Goal: Information Seeking & Learning: Learn about a topic

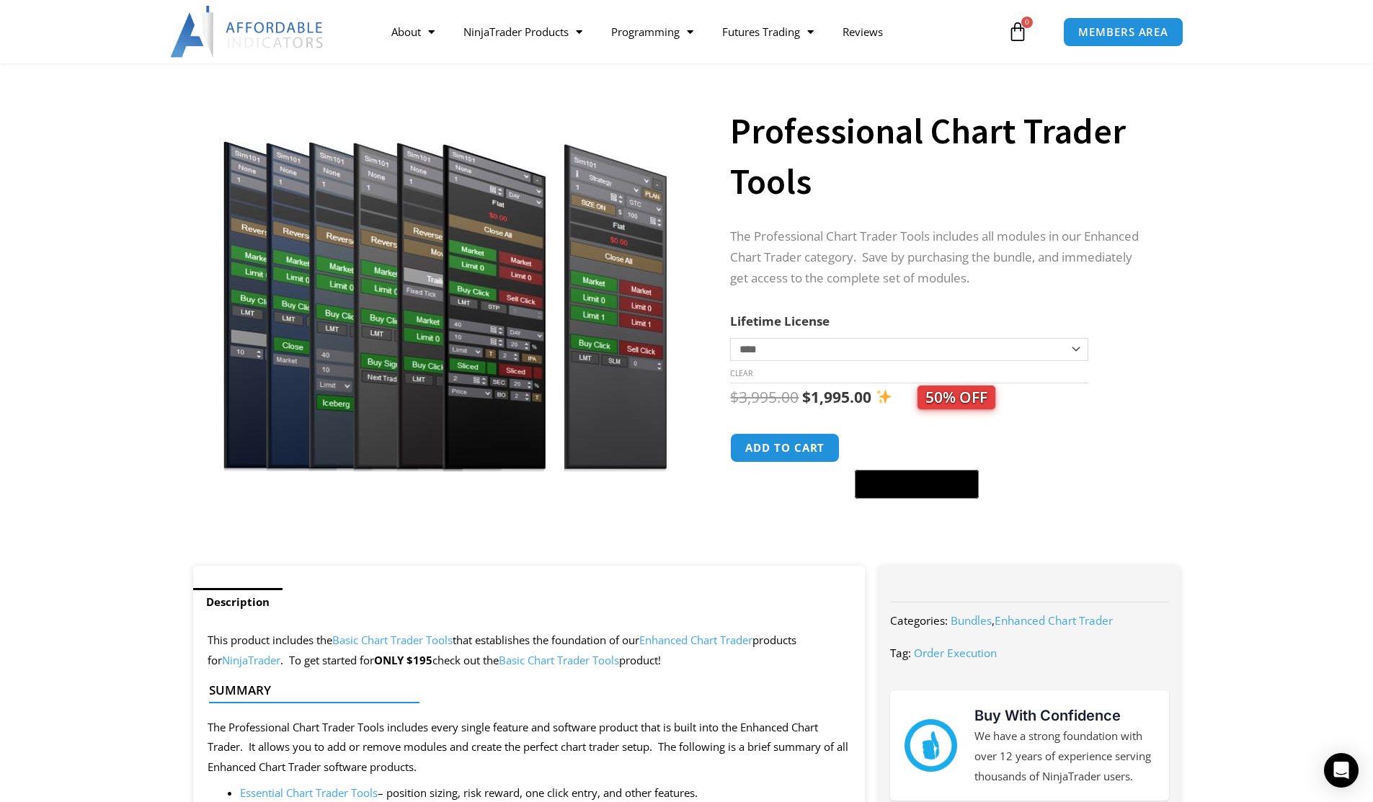
scroll to position [72, 0]
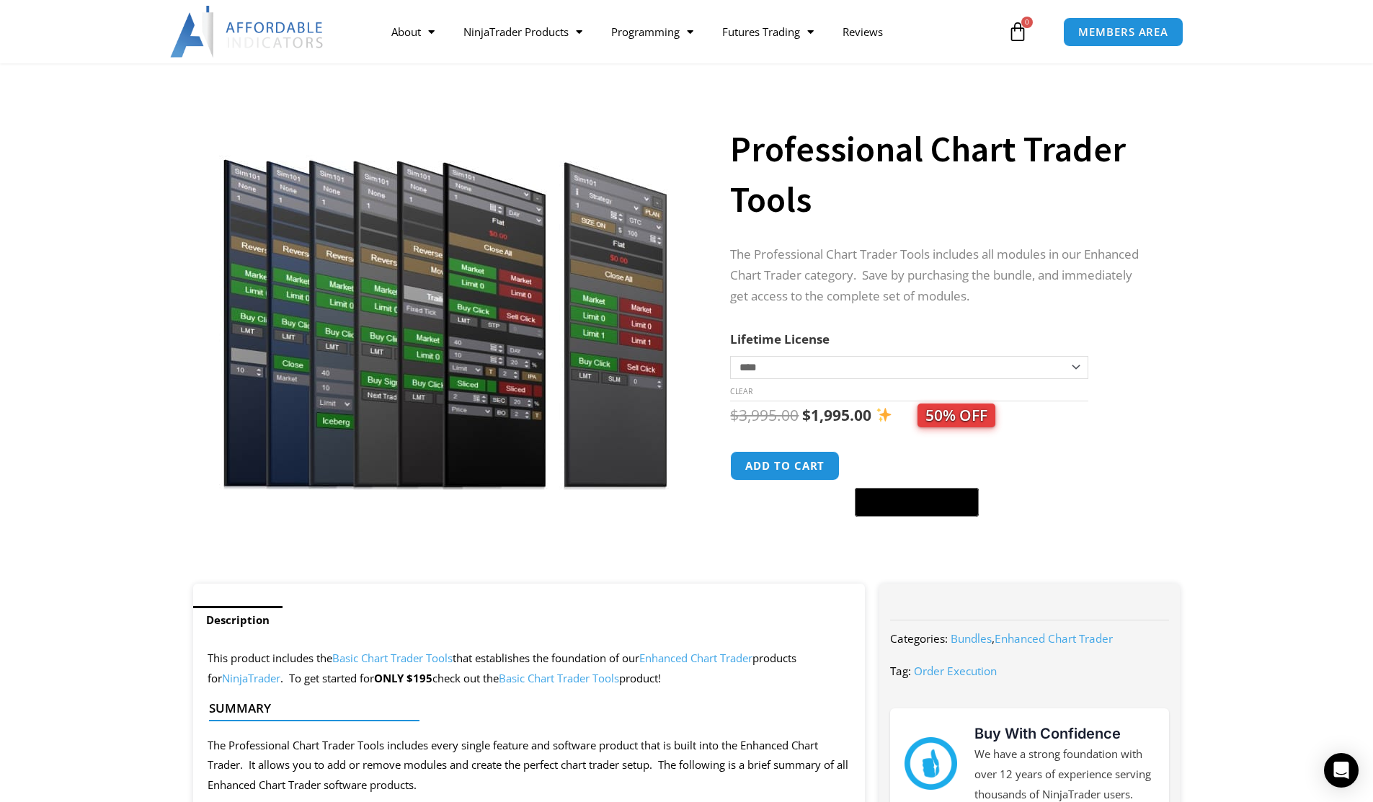
click at [479, 311] on img at bounding box center [445, 291] width 464 height 399
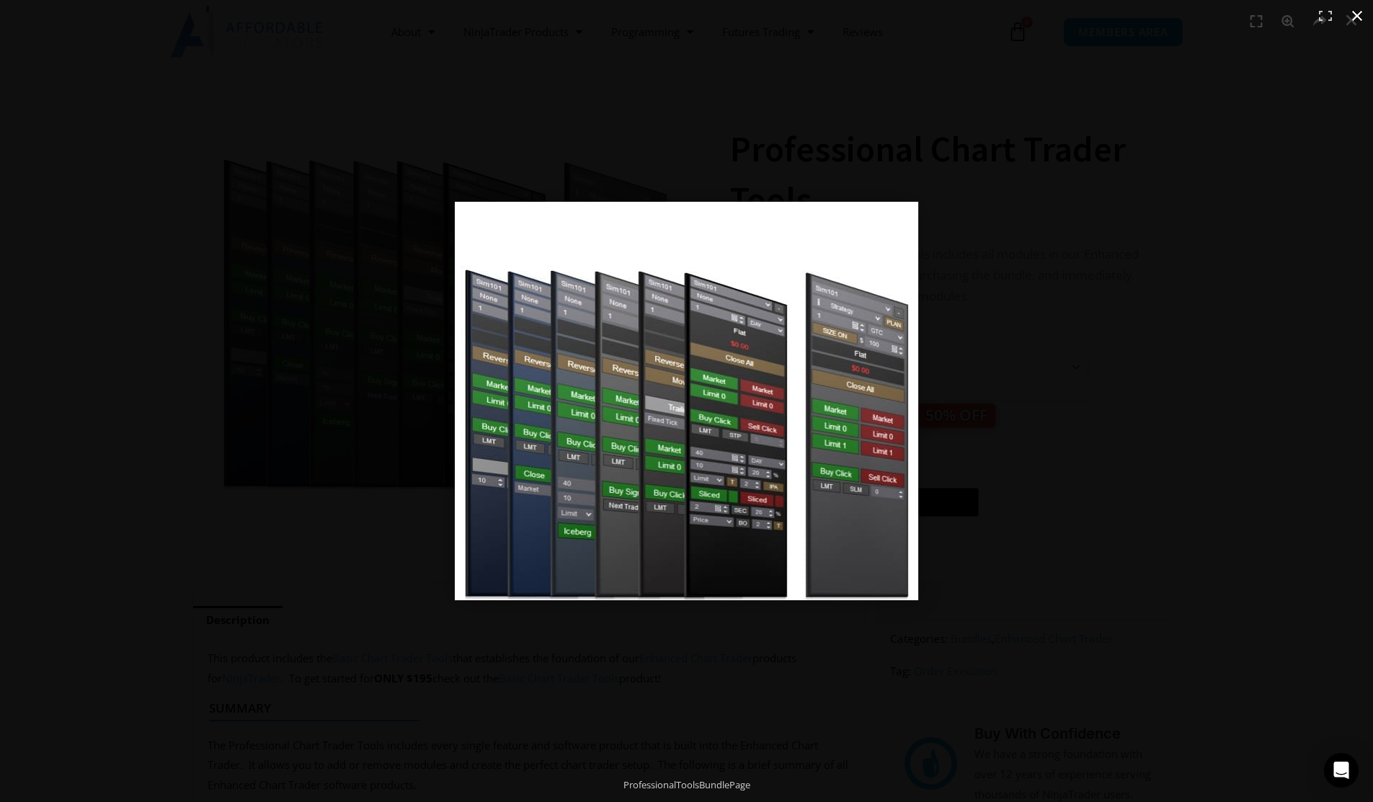
click at [1350, 15] on button "Close (Esc)" at bounding box center [1358, 16] width 32 height 32
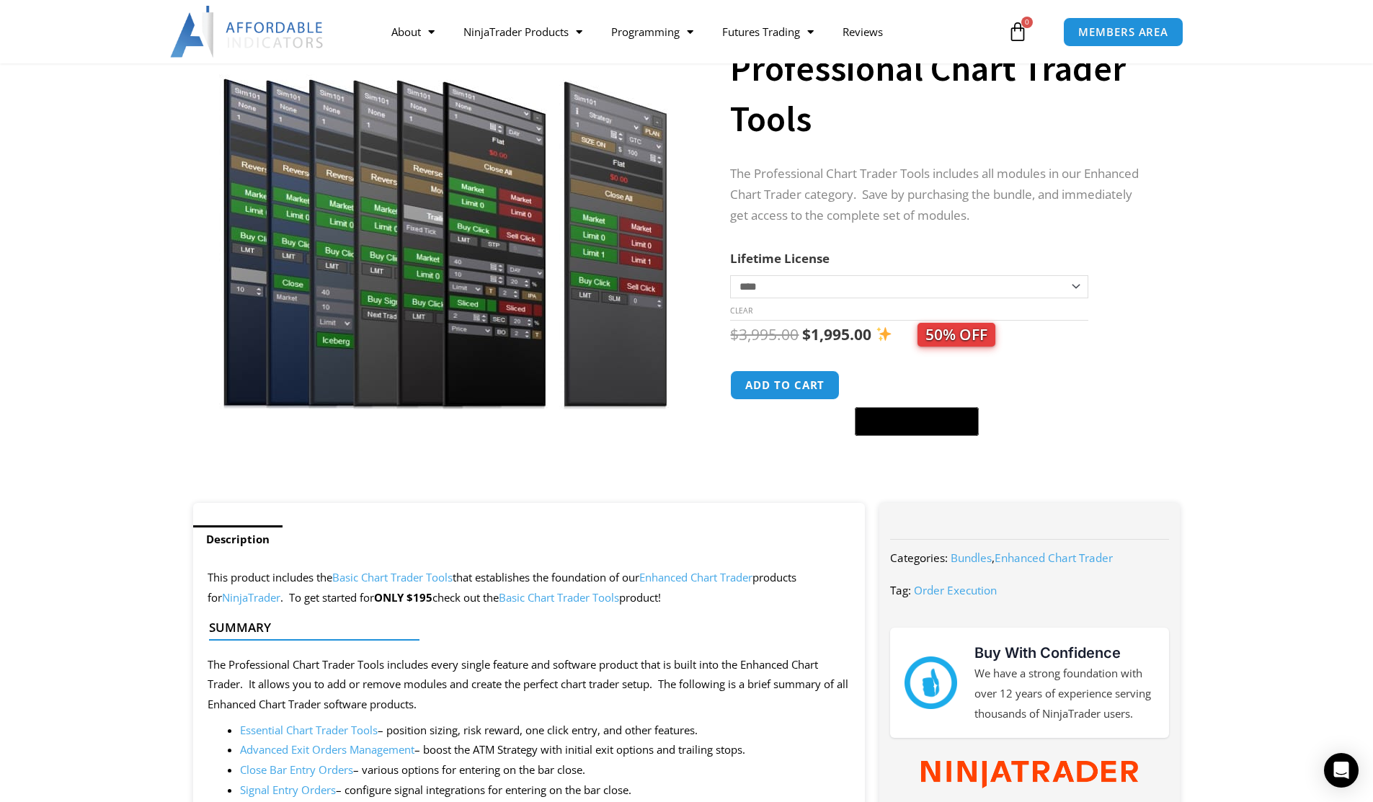
scroll to position [0, 0]
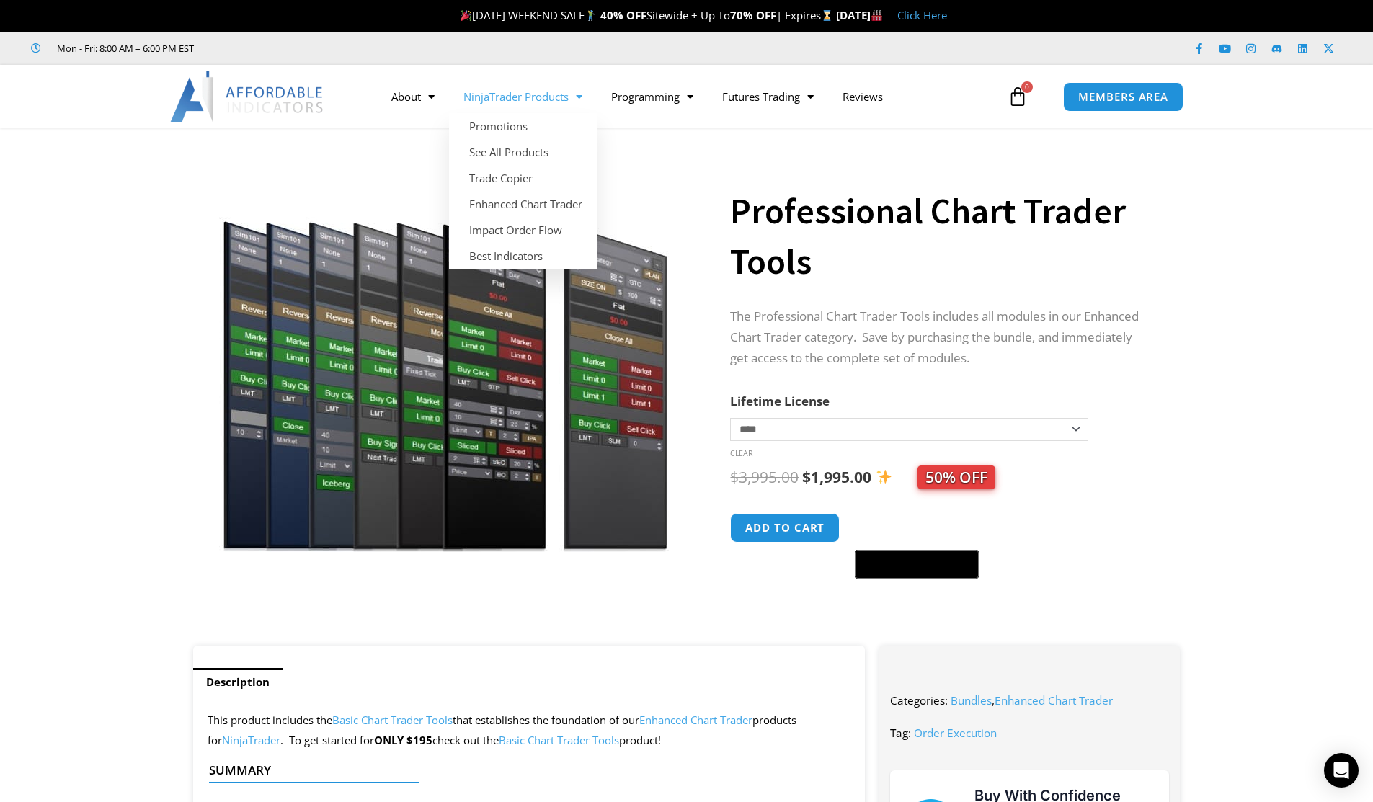
click at [528, 89] on link "NinjaTrader Products" at bounding box center [523, 96] width 148 height 33
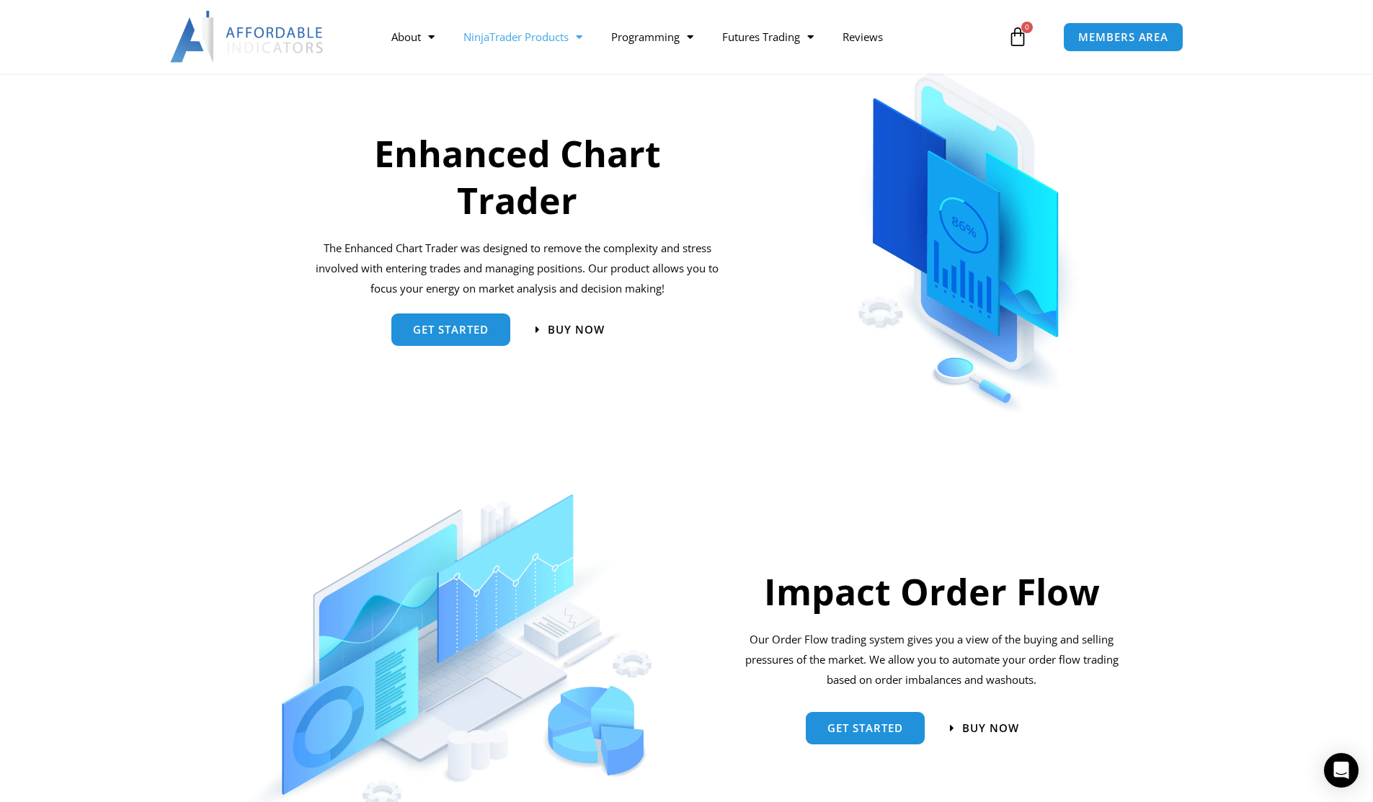
scroll to position [649, 0]
click at [454, 325] on span "get started" at bounding box center [451, 326] width 76 height 11
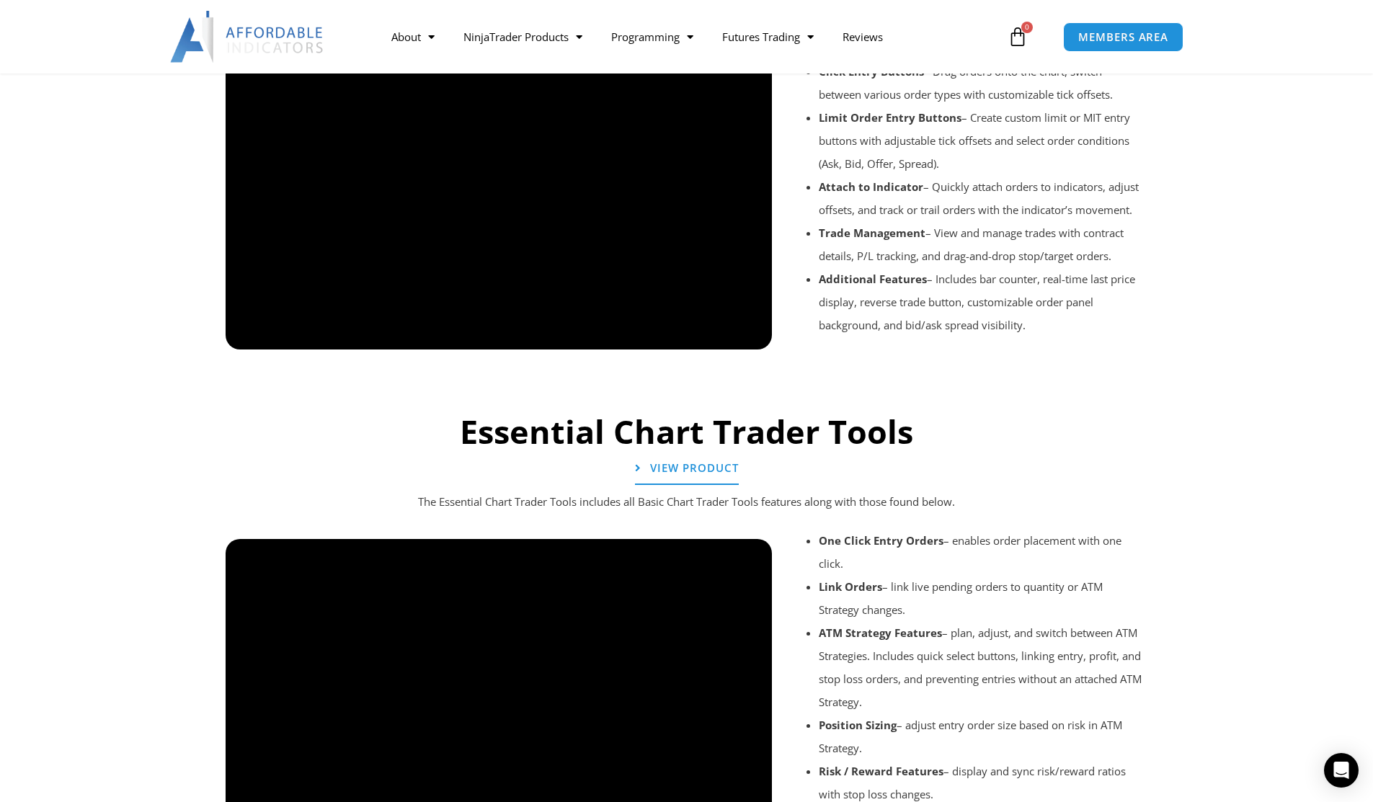
scroll to position [1162, 0]
